Goal: Information Seeking & Learning: Learn about a topic

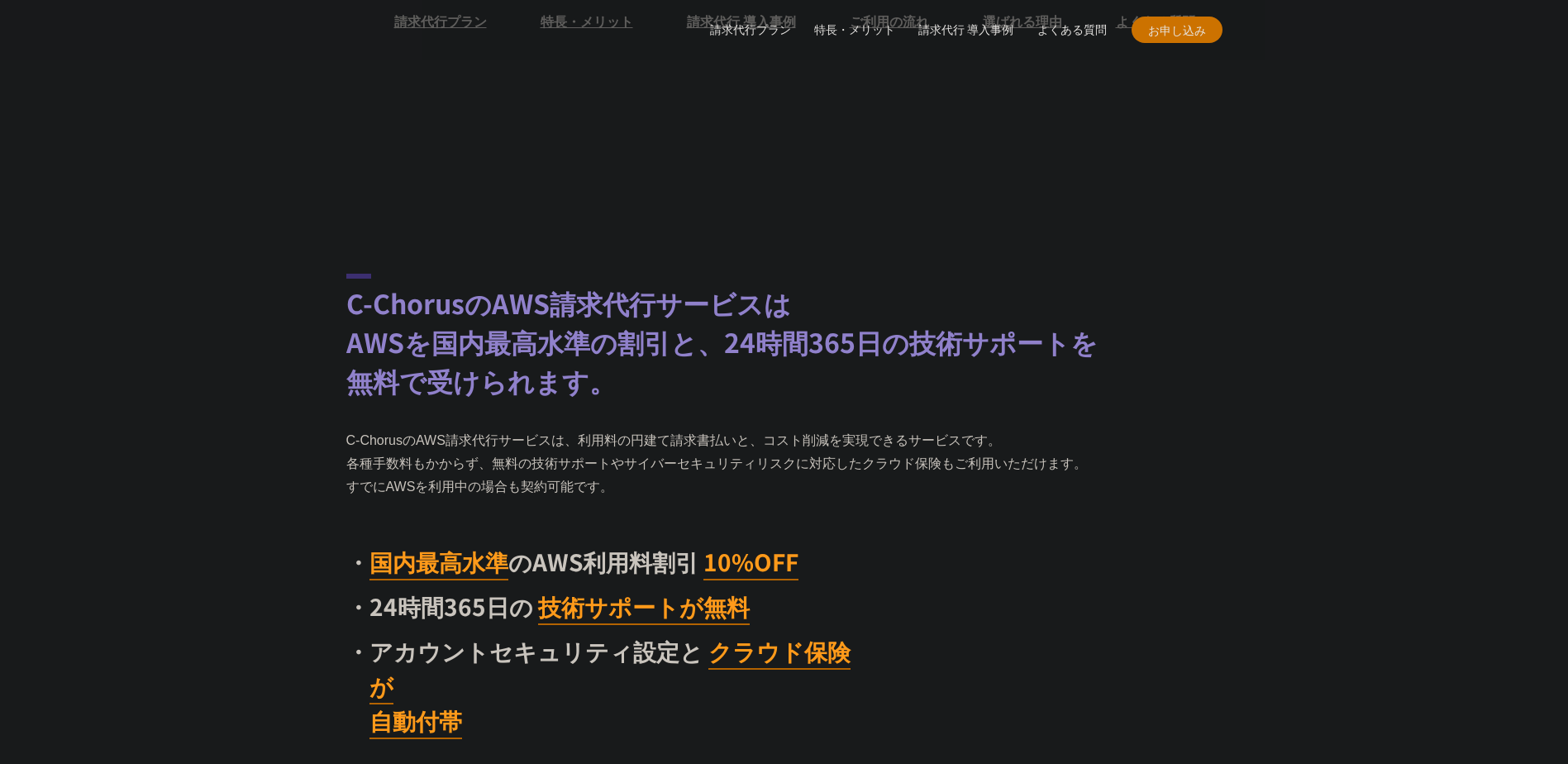
scroll to position [827, 0]
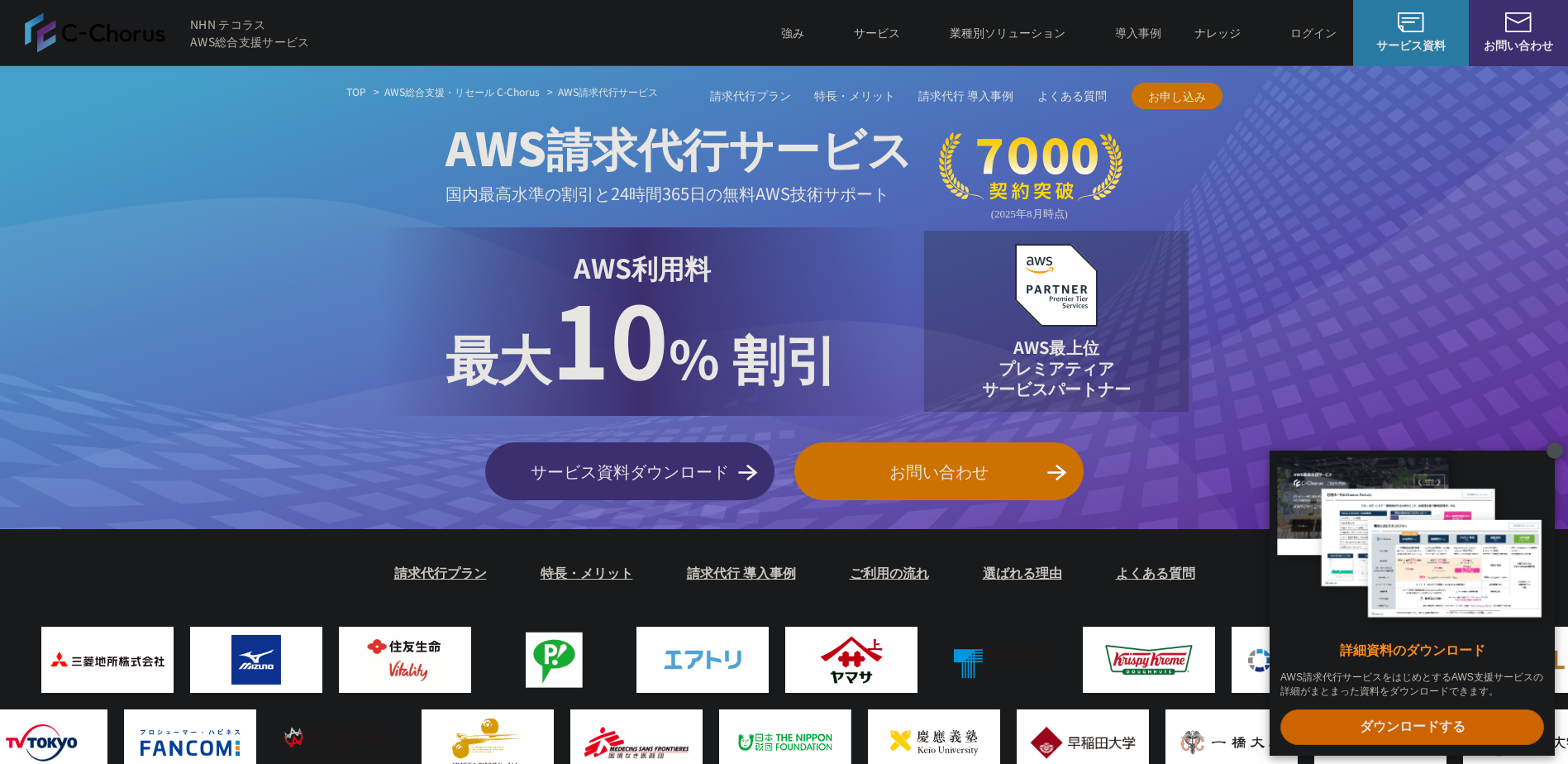
click at [1551, 455] on x-t at bounding box center [1555, 450] width 17 height 17
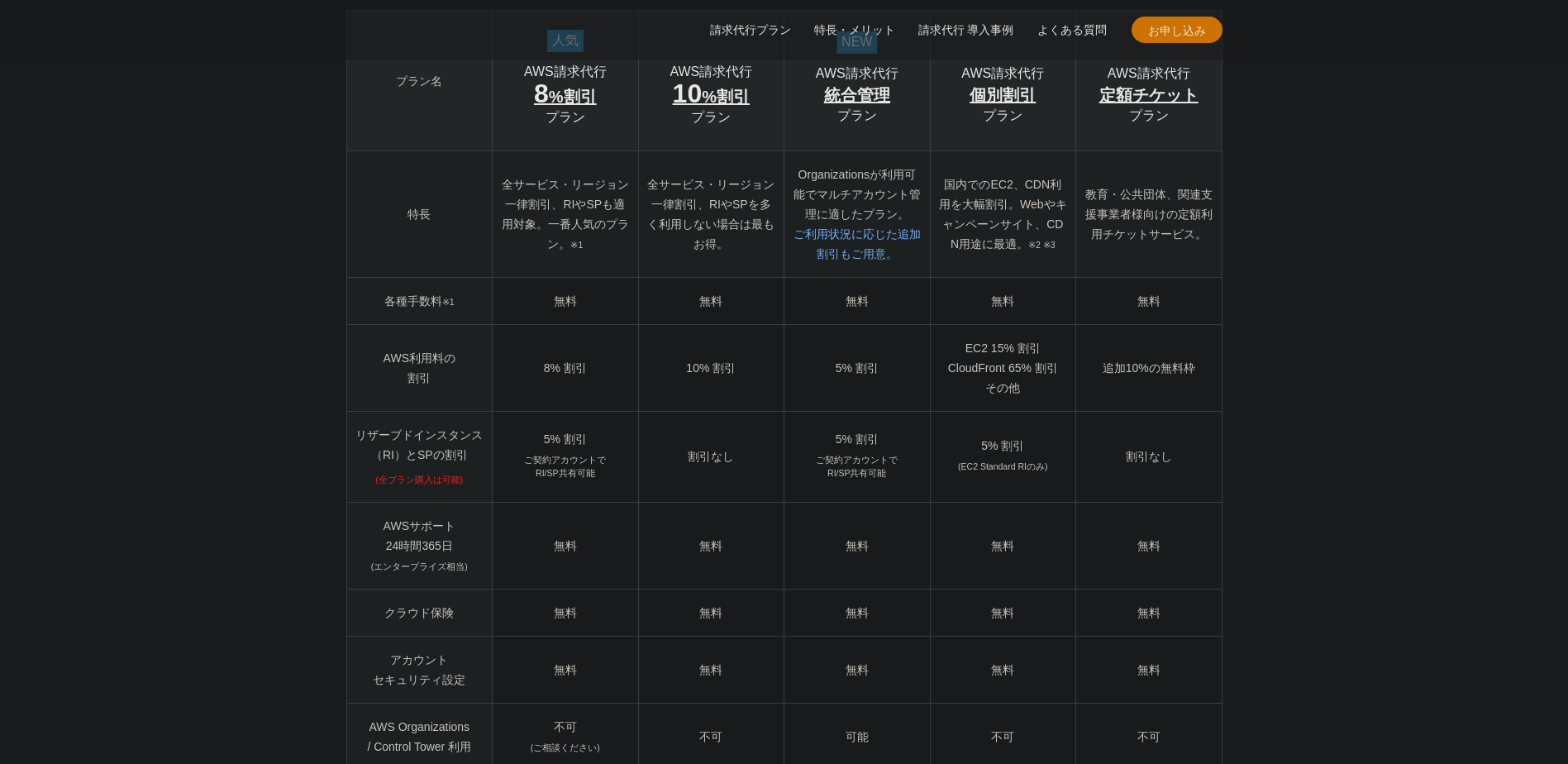
scroll to position [2204, 0]
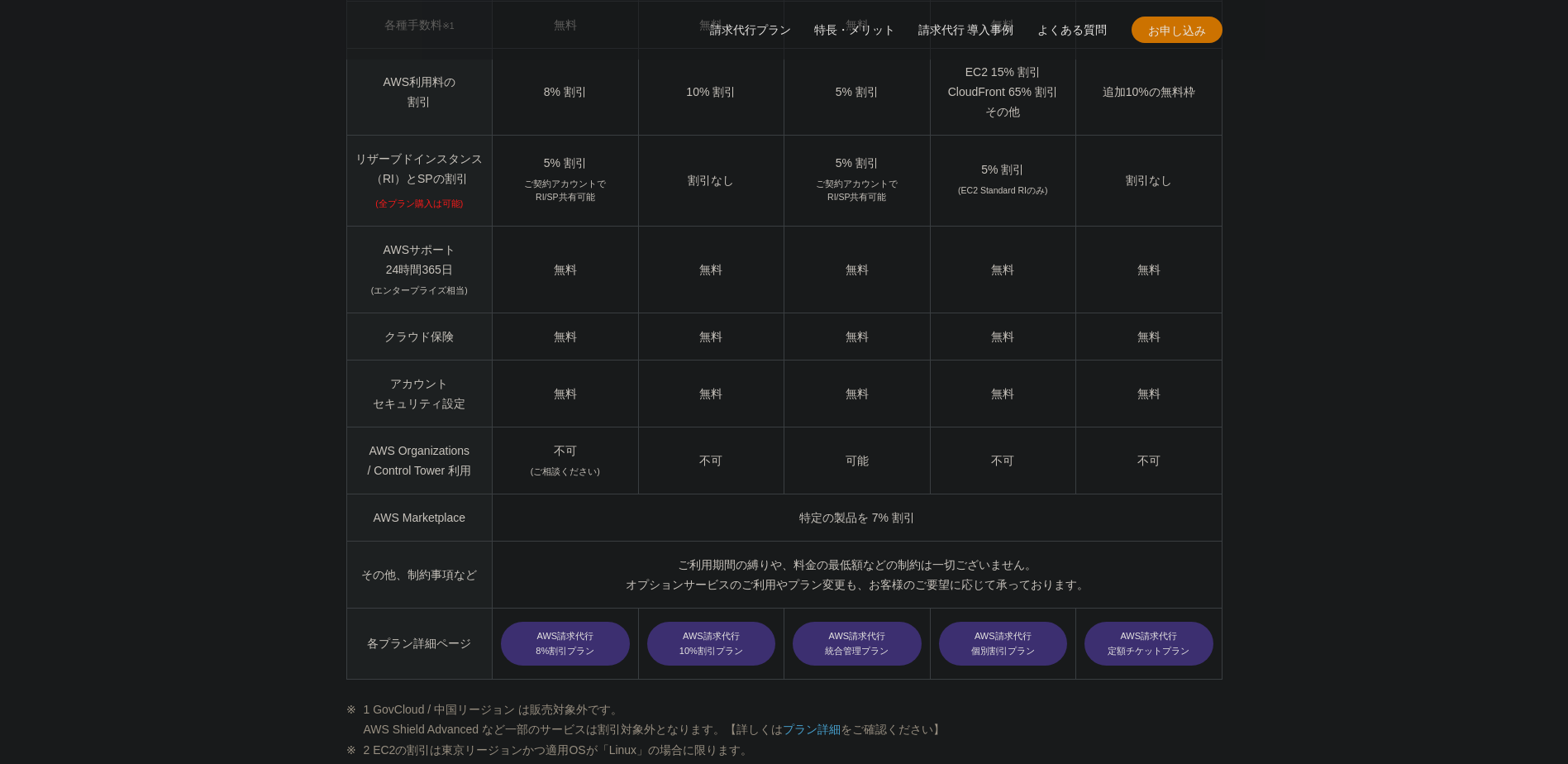
click at [713, 622] on link "AWS請求代行 10%割引プラン" at bounding box center [710, 644] width 128 height 45
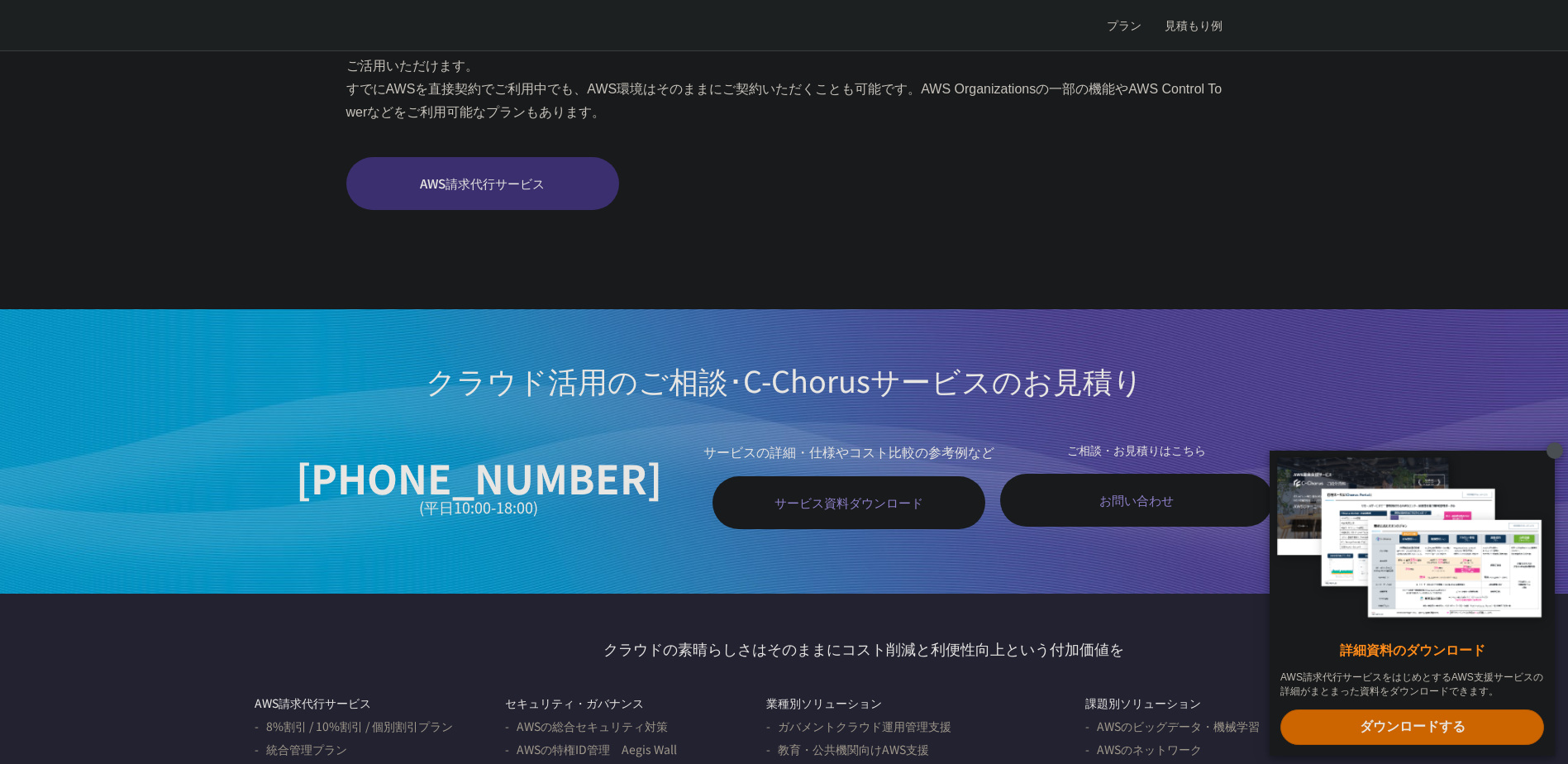
scroll to position [4960, 0]
